Goal: Transaction & Acquisition: Purchase product/service

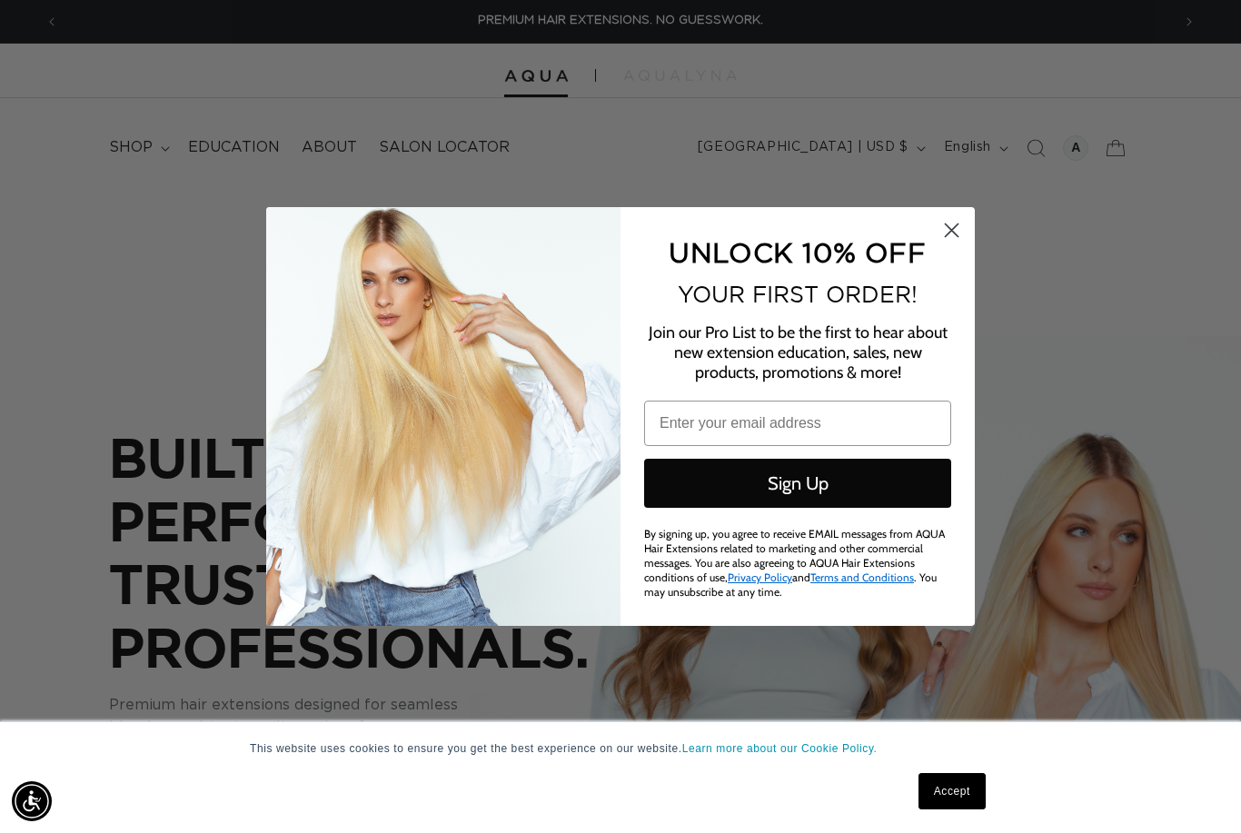
click at [965, 219] on icon "Close dialog" at bounding box center [951, 230] width 32 height 32
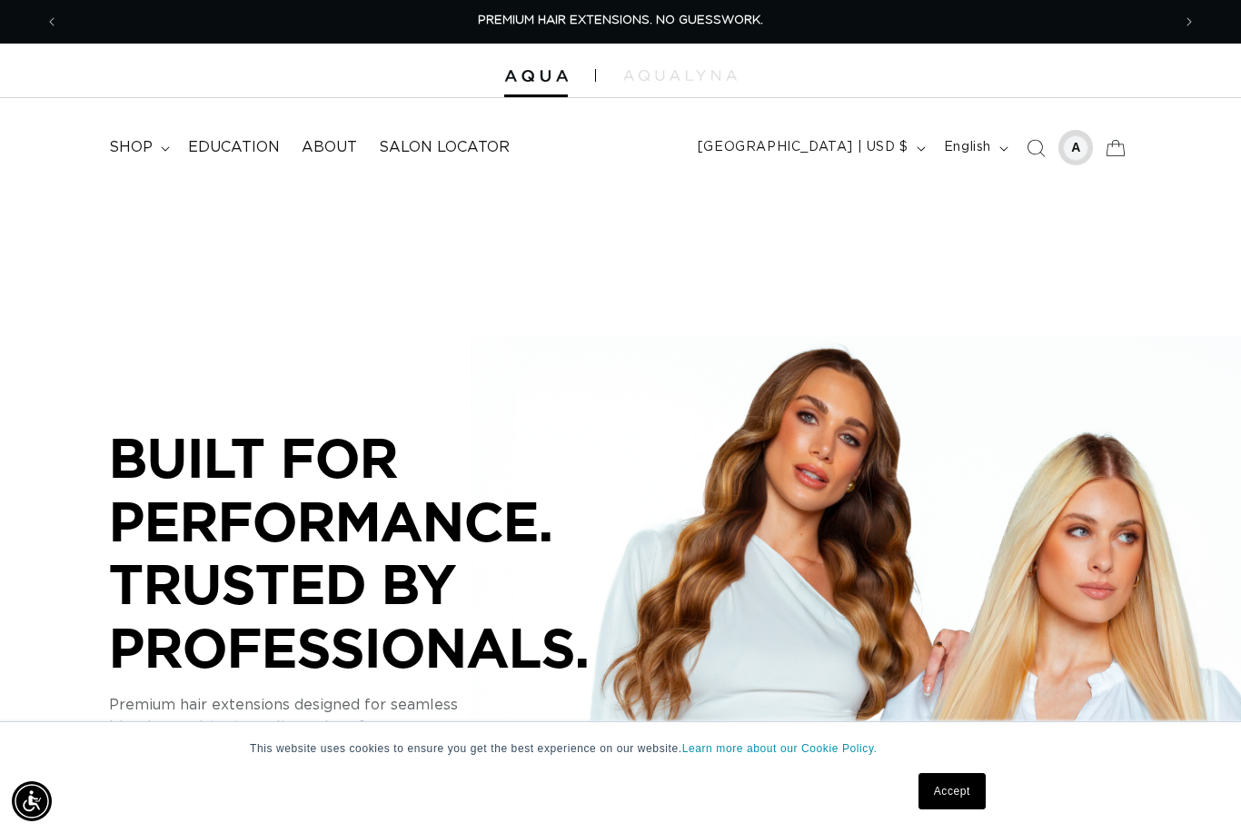
click at [1077, 142] on div at bounding box center [1075, 147] width 25 height 25
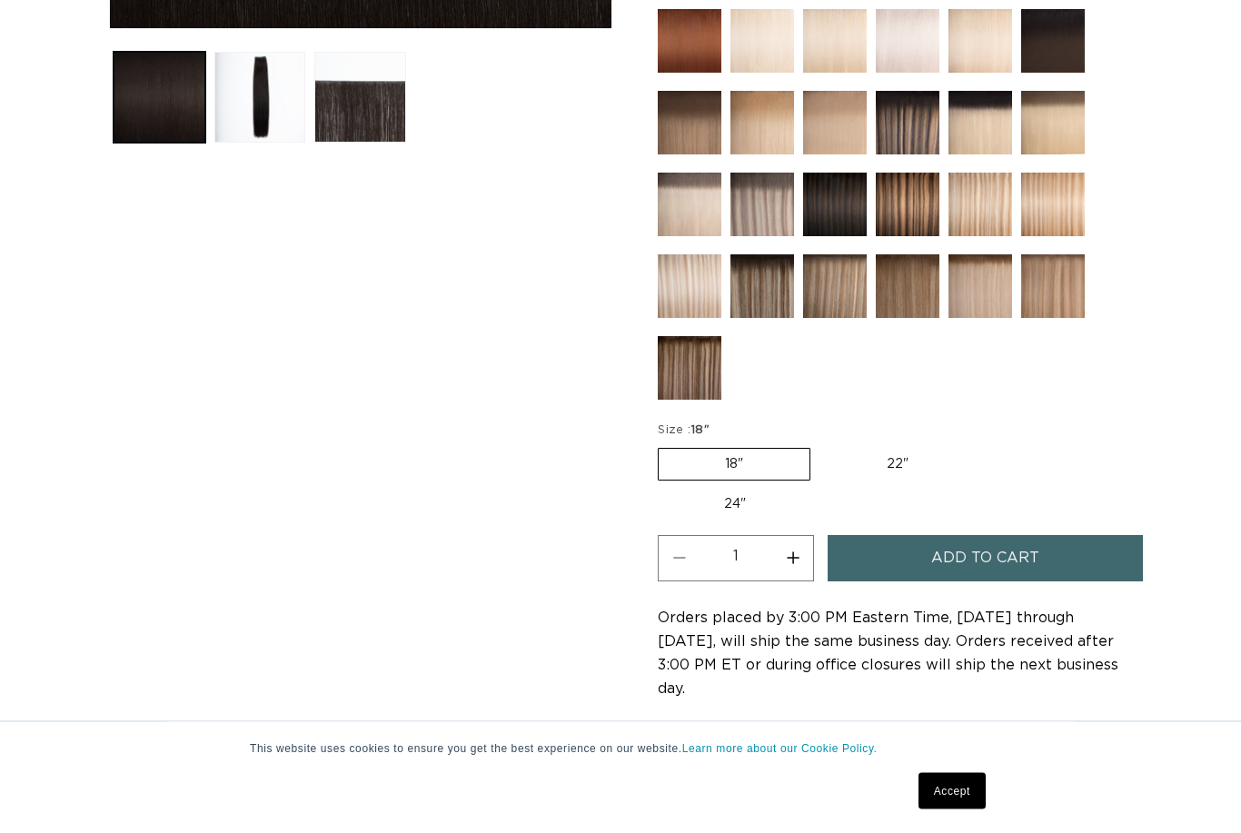
scroll to position [747, 0]
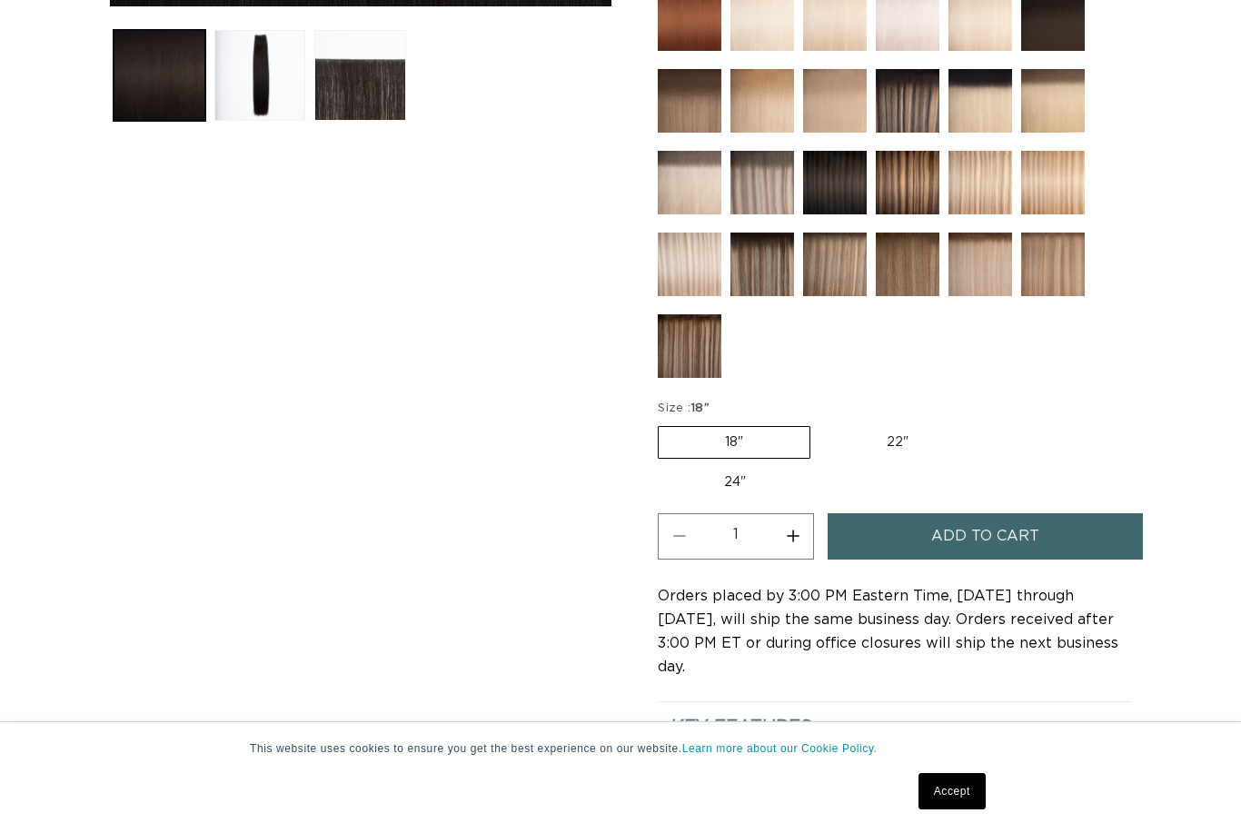
click at [902, 436] on label "22" Variant sold out or unavailable" at bounding box center [897, 442] width 154 height 31
click at [820, 423] on input "22" Variant sold out or unavailable" at bounding box center [819, 422] width 1 height 1
radio input "true"
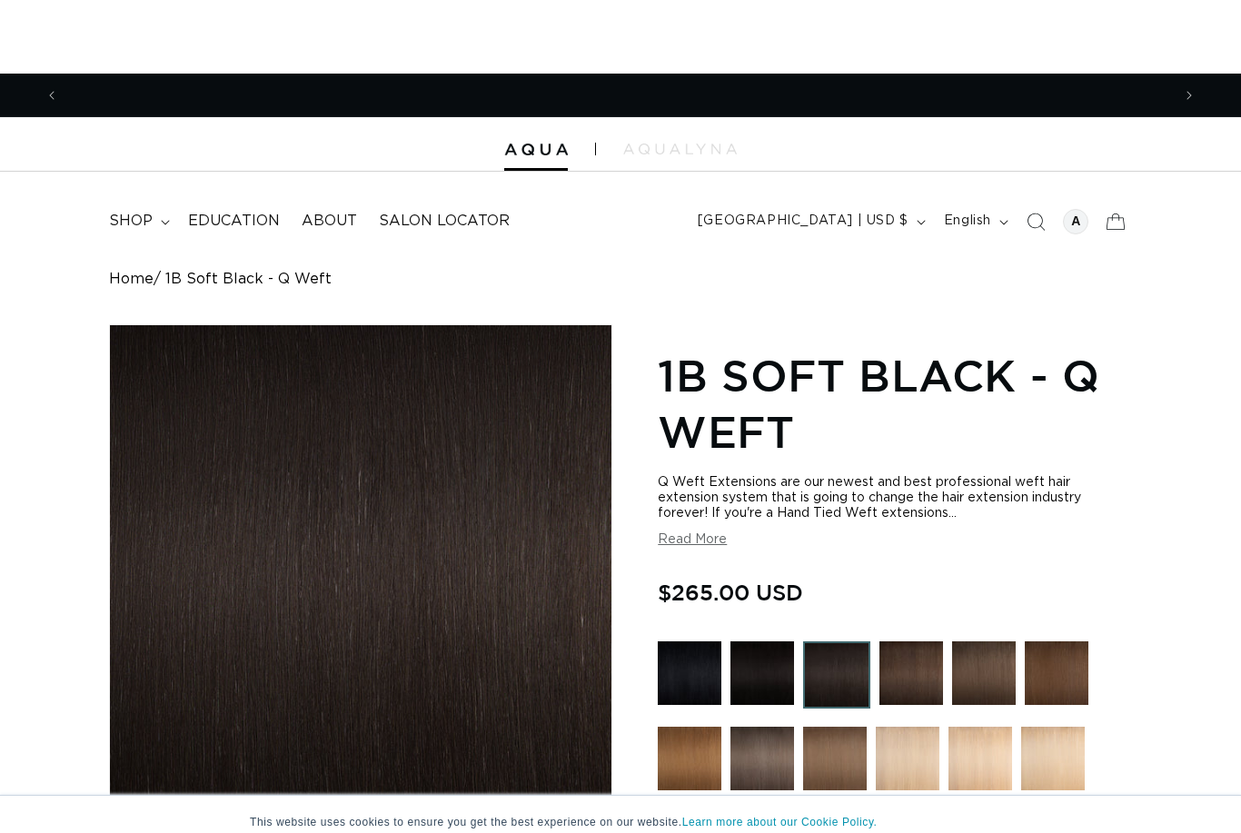
scroll to position [0, 1112]
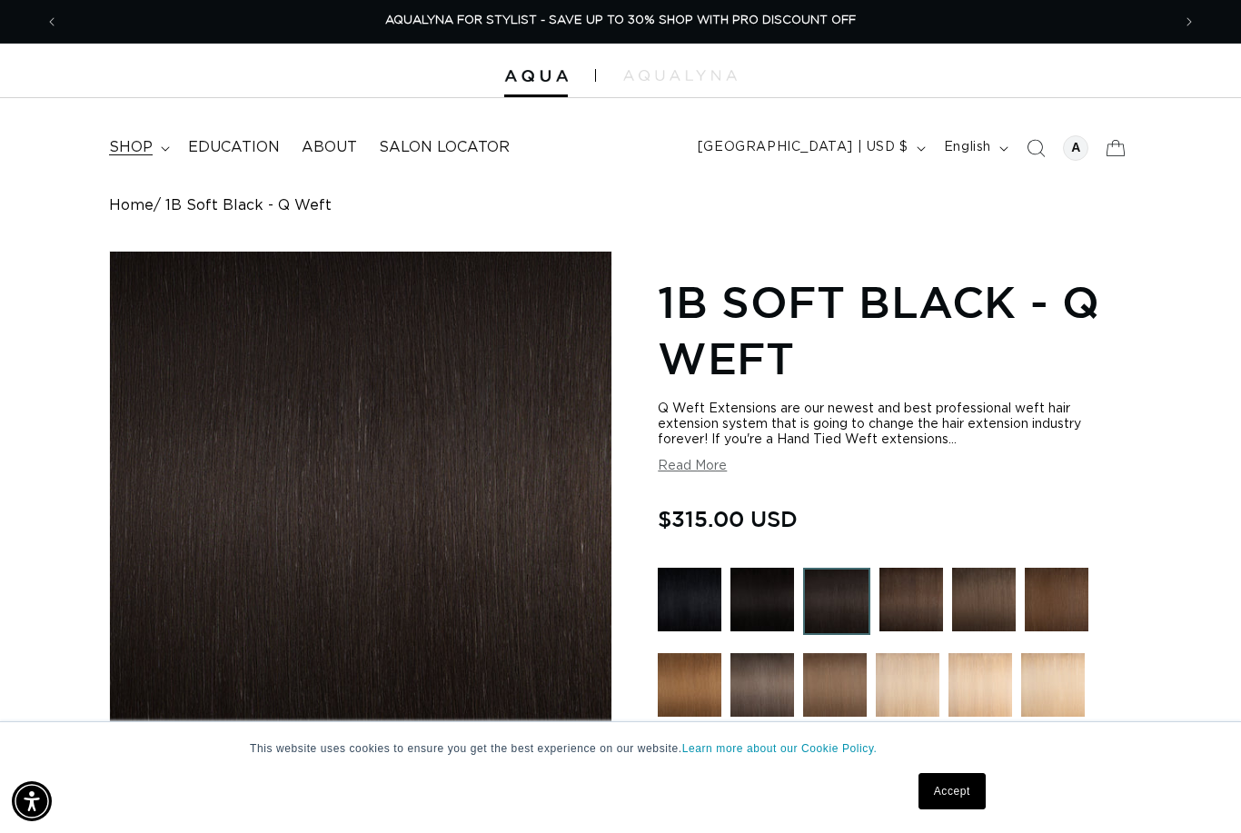
click at [152, 153] on summary "shop" at bounding box center [137, 147] width 79 height 41
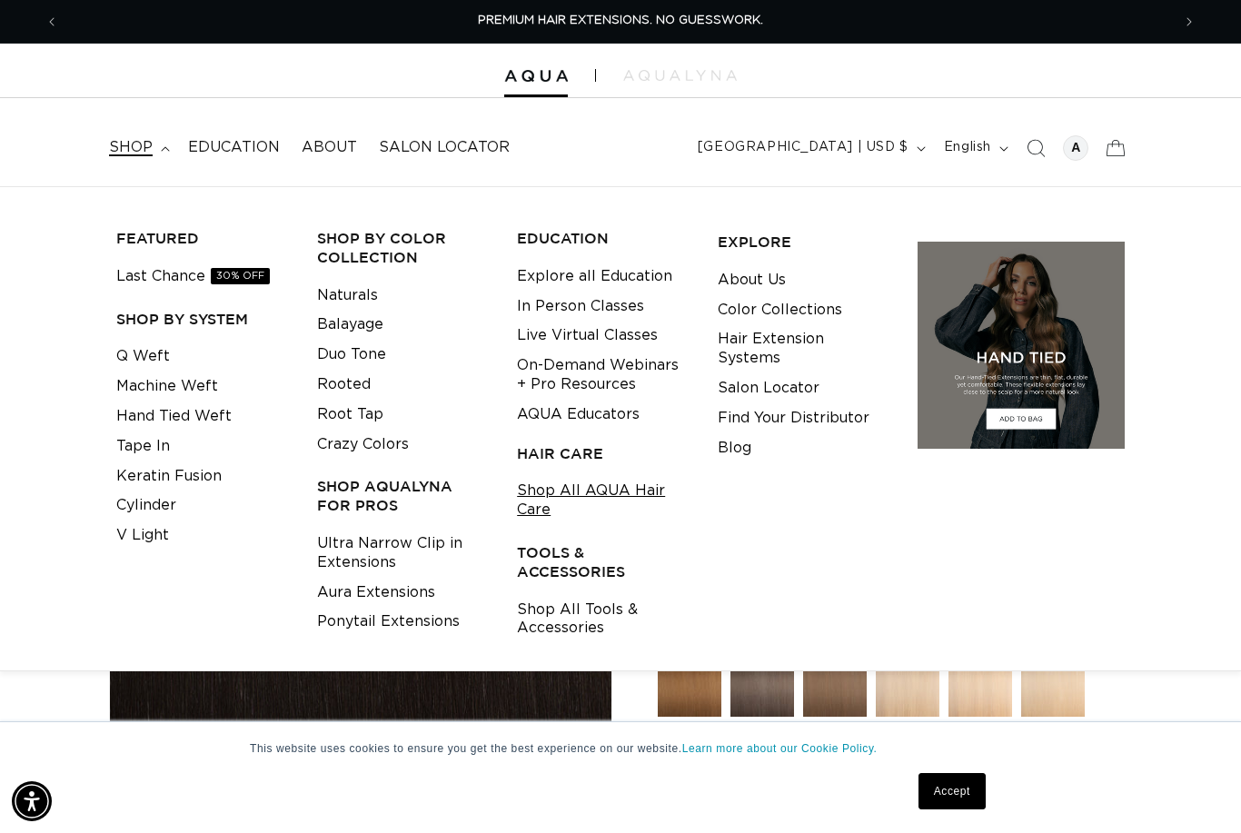
click at [608, 491] on link "Shop All AQUA Hair Care" at bounding box center [603, 500] width 173 height 49
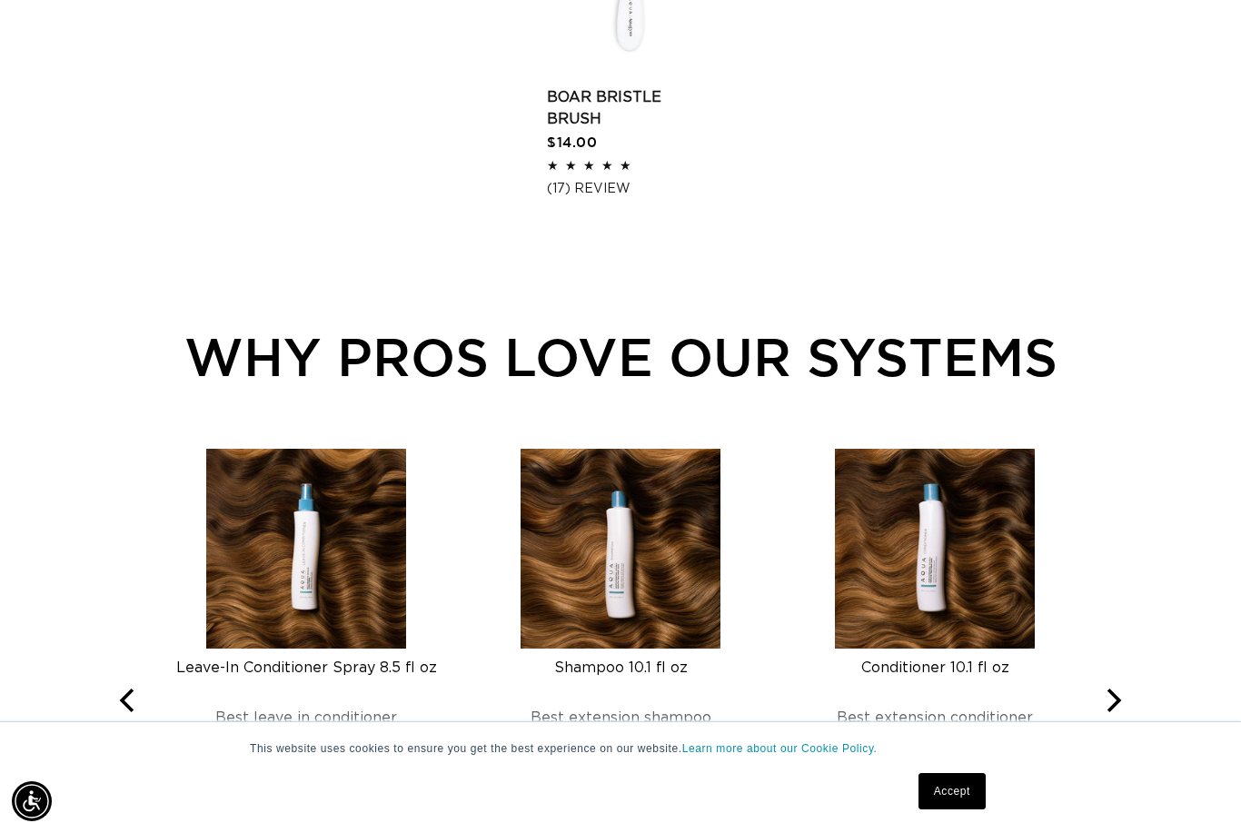
scroll to position [2219, 0]
